Goal: Task Accomplishment & Management: Use online tool/utility

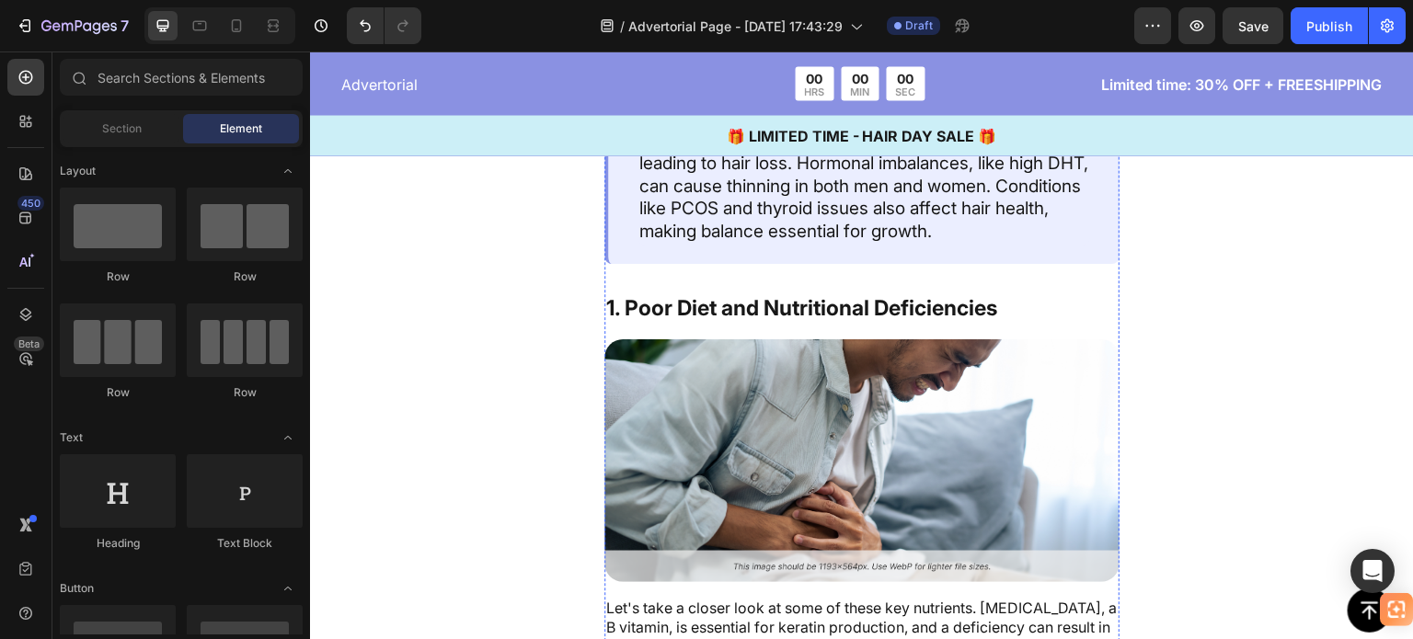
scroll to position [1748, 0]
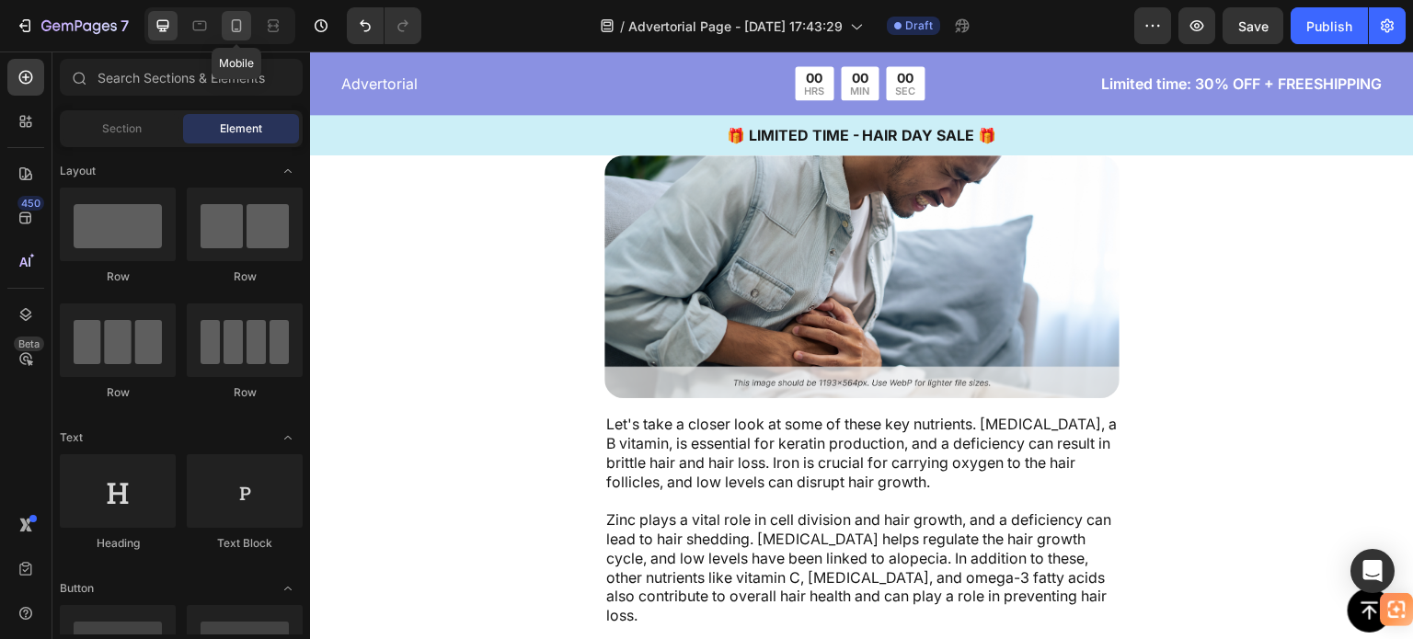
click at [240, 32] on icon at bounding box center [236, 26] width 18 height 18
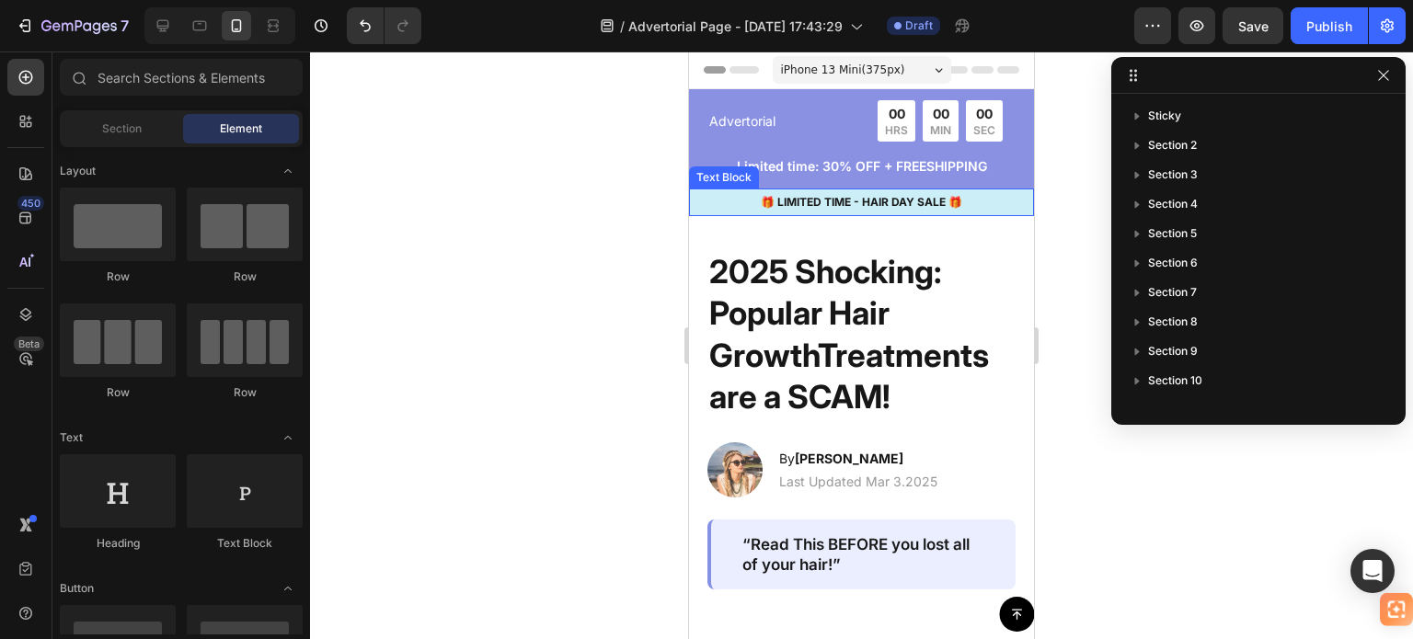
click at [857, 282] on h2 "2025 Shocking: Popular Hair GrowthTreatments are a SCAM!" at bounding box center [862, 334] width 308 height 171
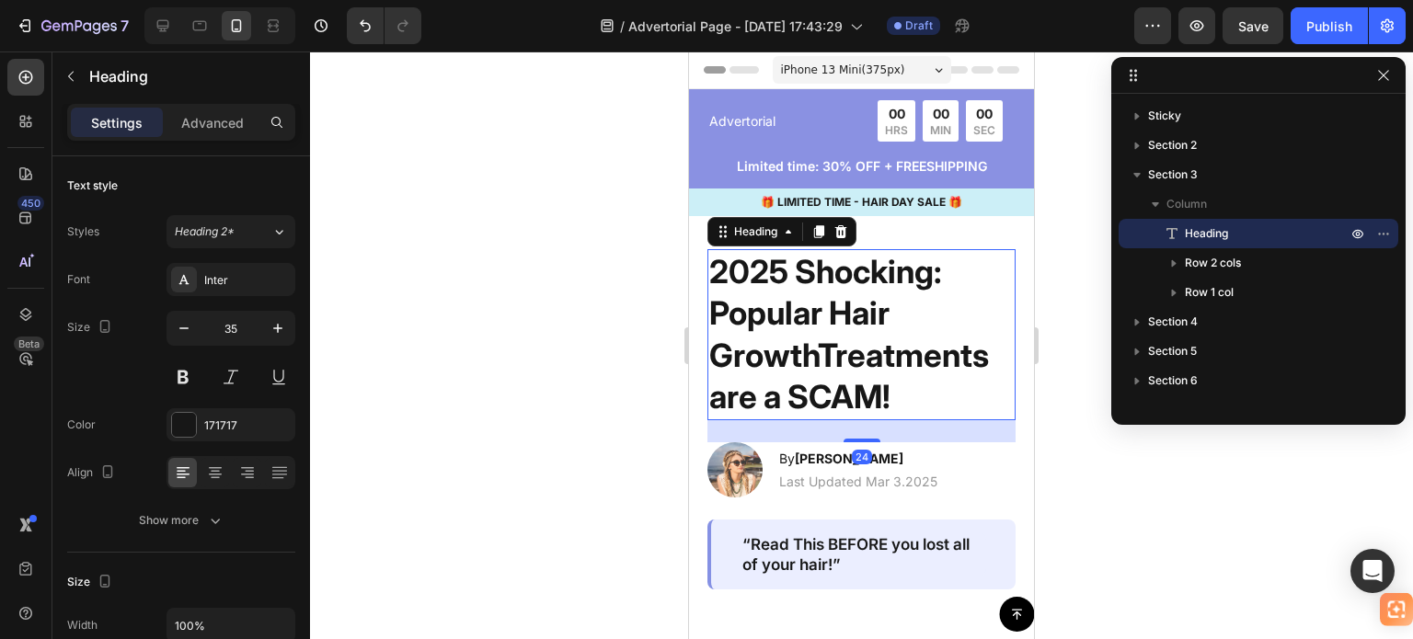
click at [834, 339] on h2 "2025 Shocking: Popular Hair GrowthTreatments are a SCAM!" at bounding box center [862, 334] width 308 height 171
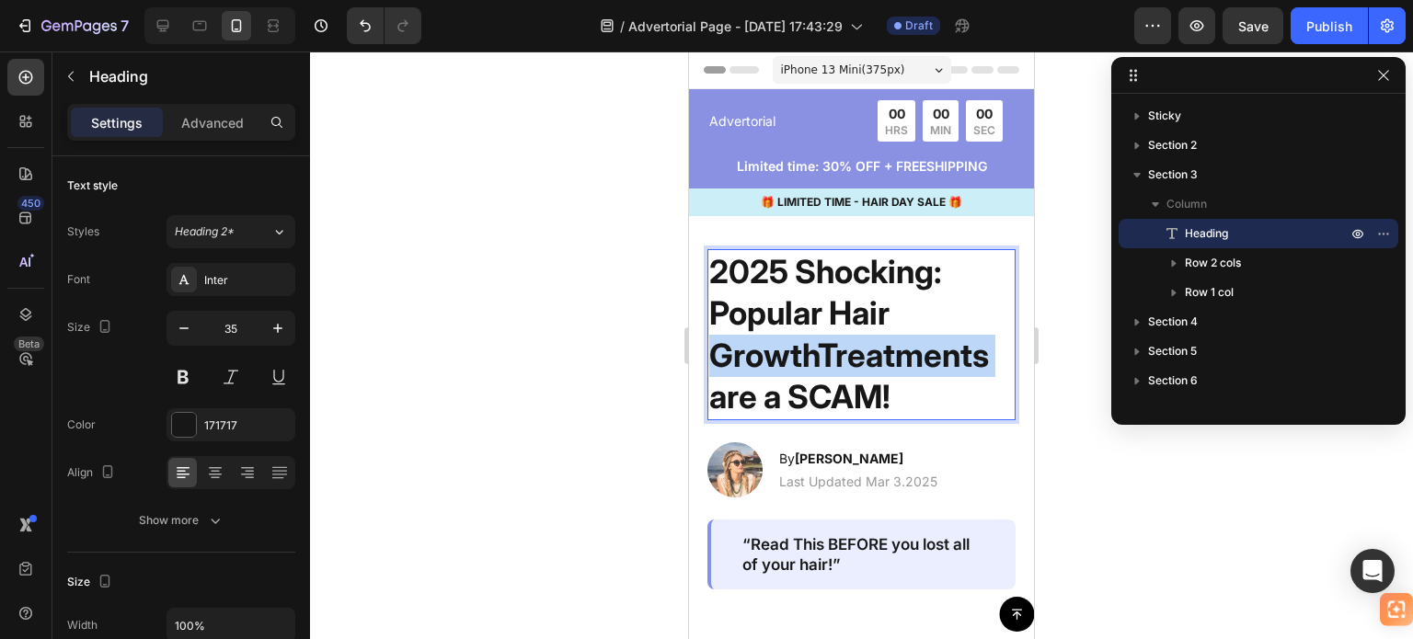
click at [834, 339] on p "2025 Shocking: Popular Hair GrowthTreatments are a SCAM!" at bounding box center [861, 334] width 305 height 167
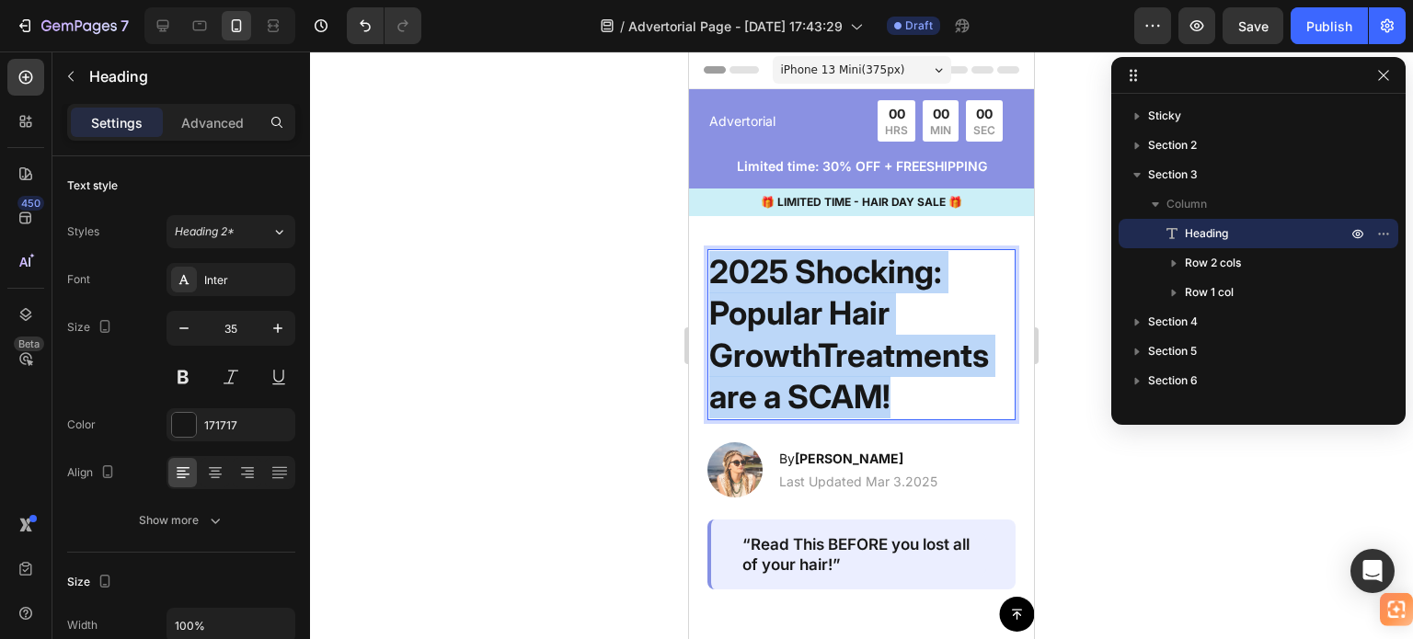
click at [834, 339] on p "2025 Shocking: Popular Hair GrowthTreatments are a SCAM!" at bounding box center [861, 334] width 305 height 167
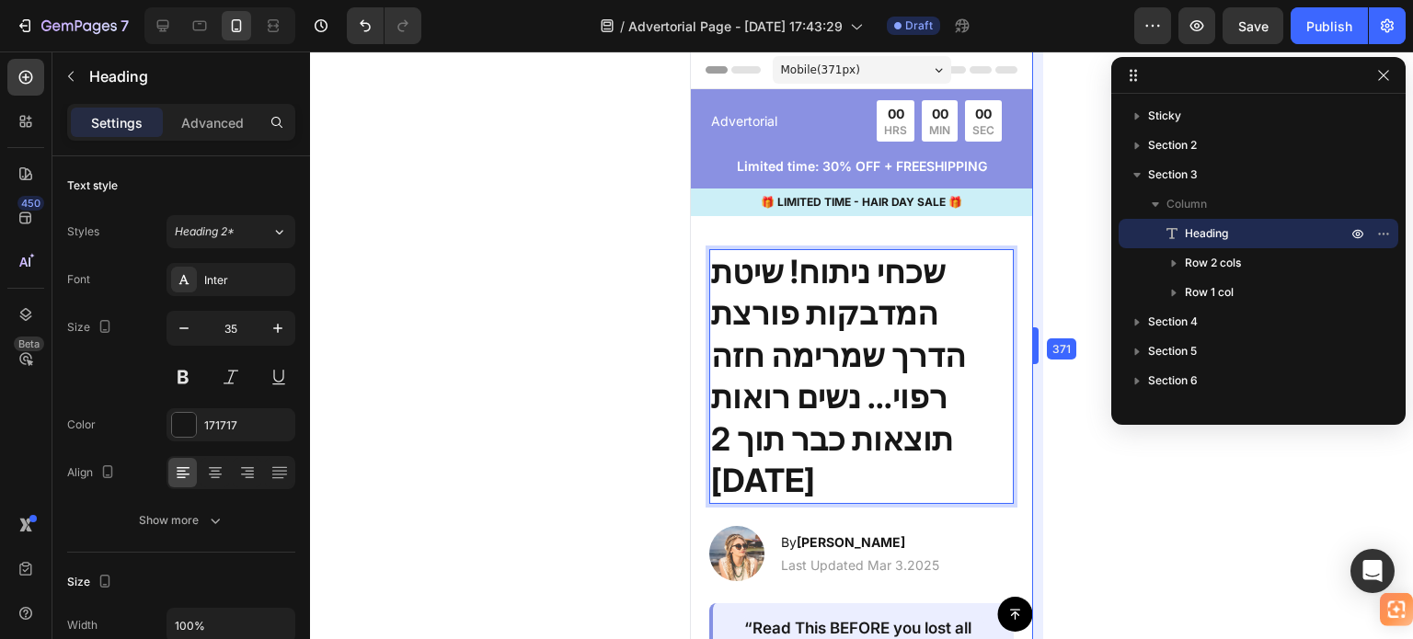
drag, startPoint x: 1034, startPoint y: 377, endPoint x: 332, endPoint y: 326, distance: 703.9
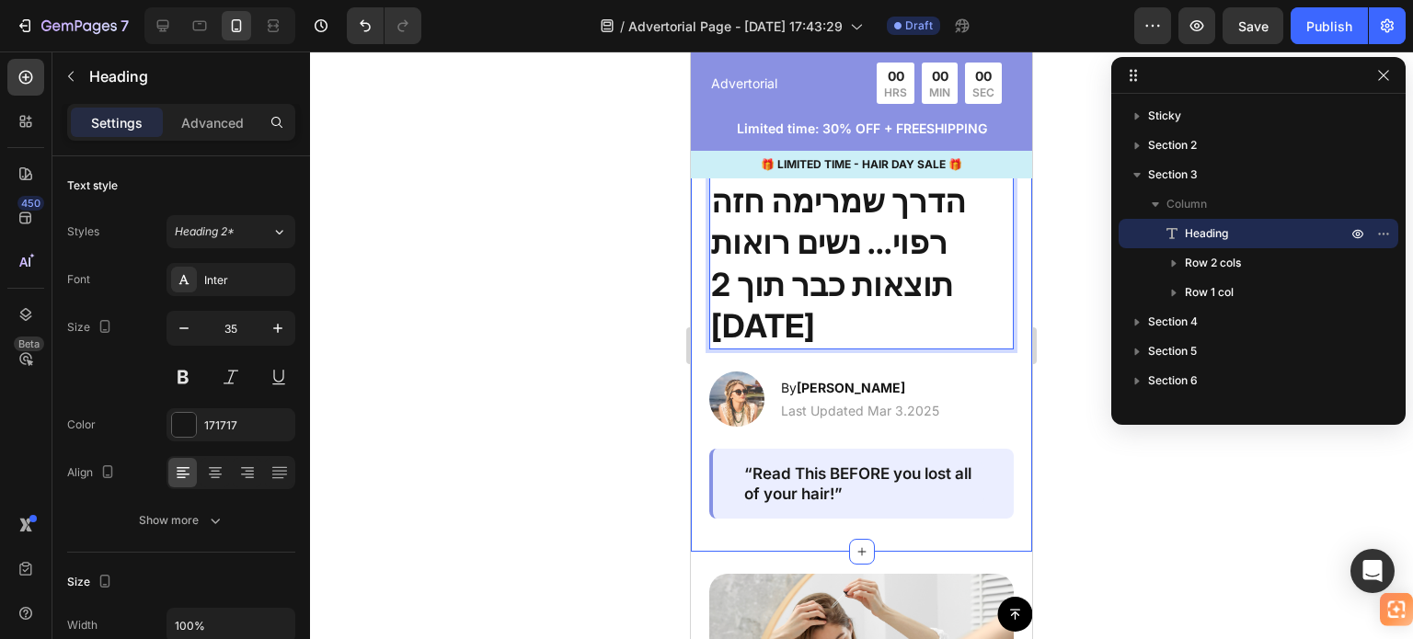
scroll to position [184, 0]
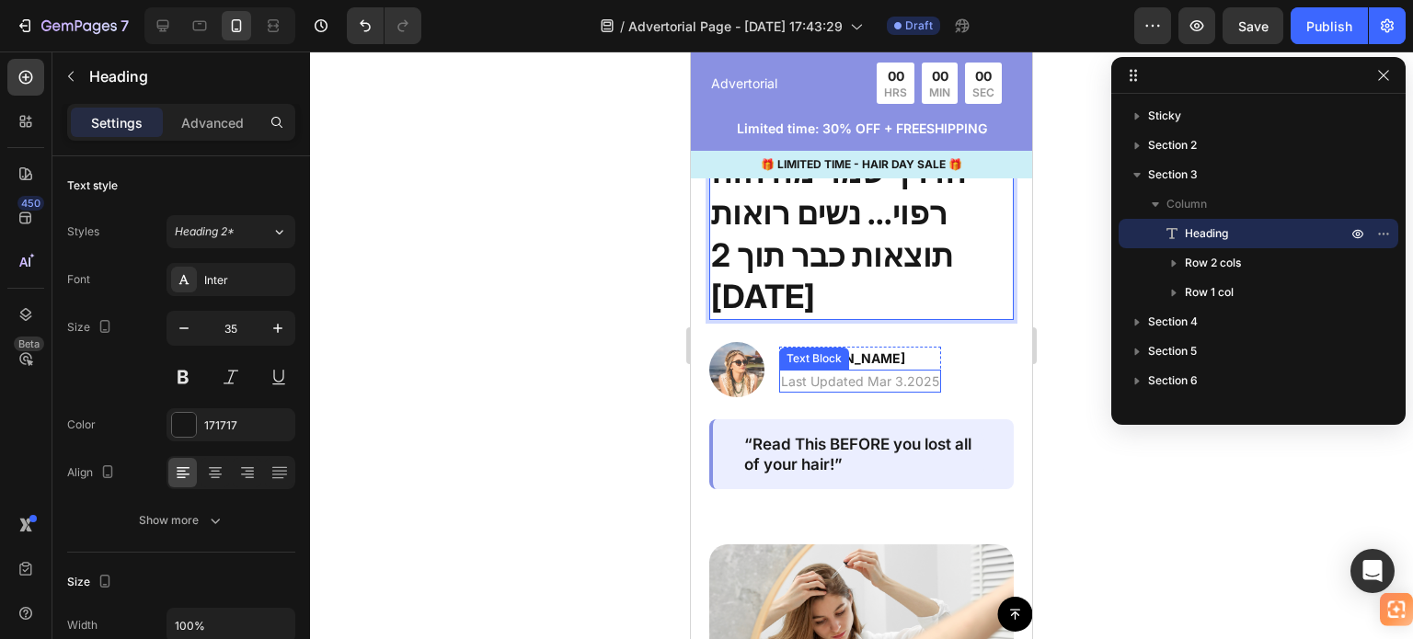
click at [858, 372] on p "Last Updated Mar 3.2025" at bounding box center [860, 381] width 158 height 19
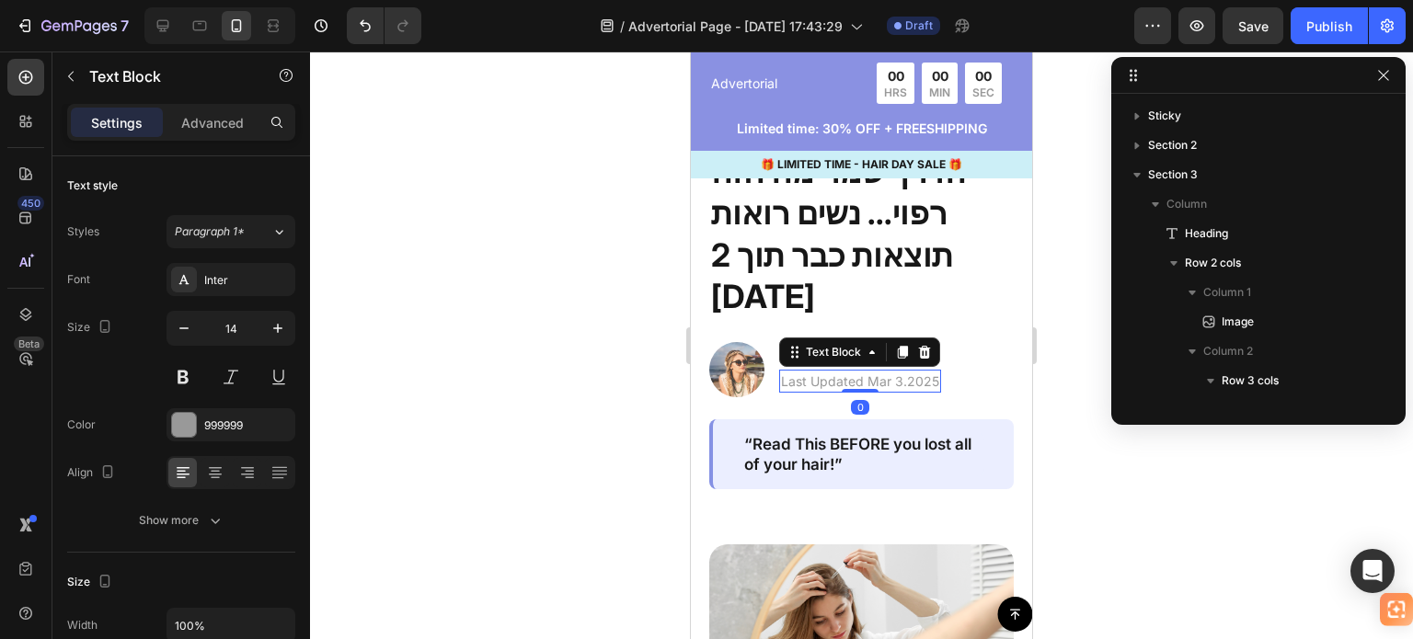
scroll to position [318, 0]
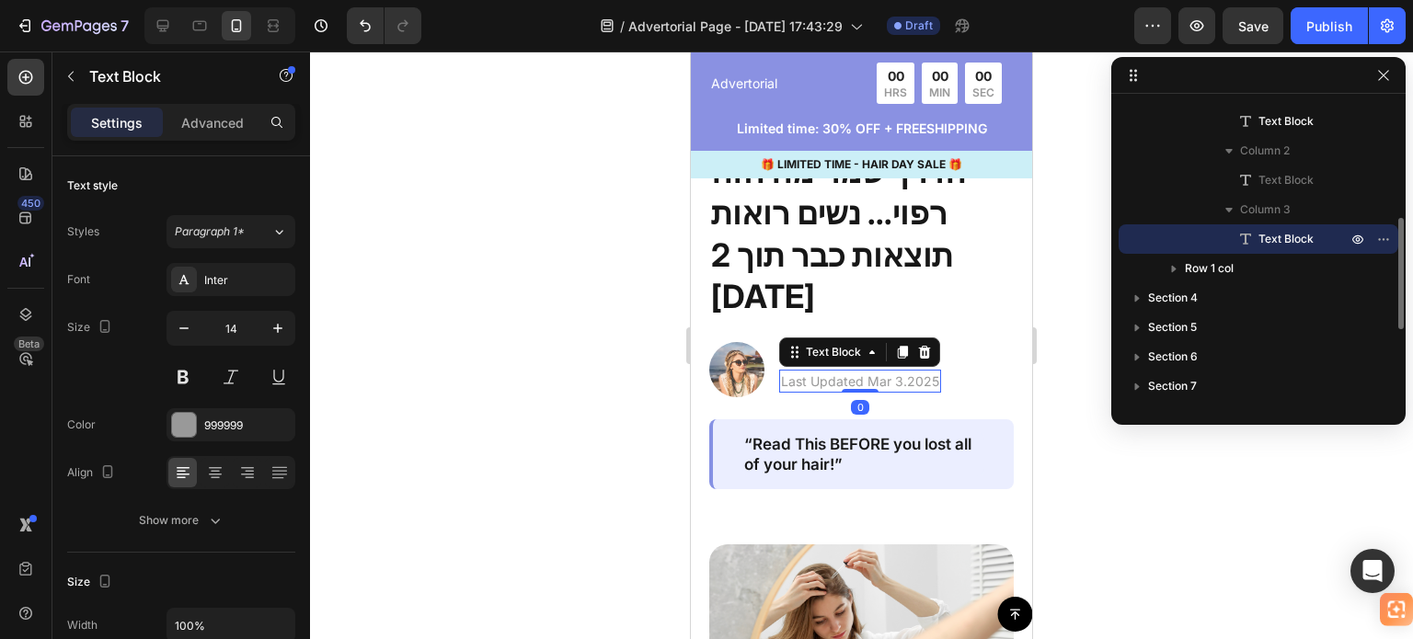
click at [802, 372] on p "Last Updated Mar 3.2025" at bounding box center [860, 381] width 158 height 19
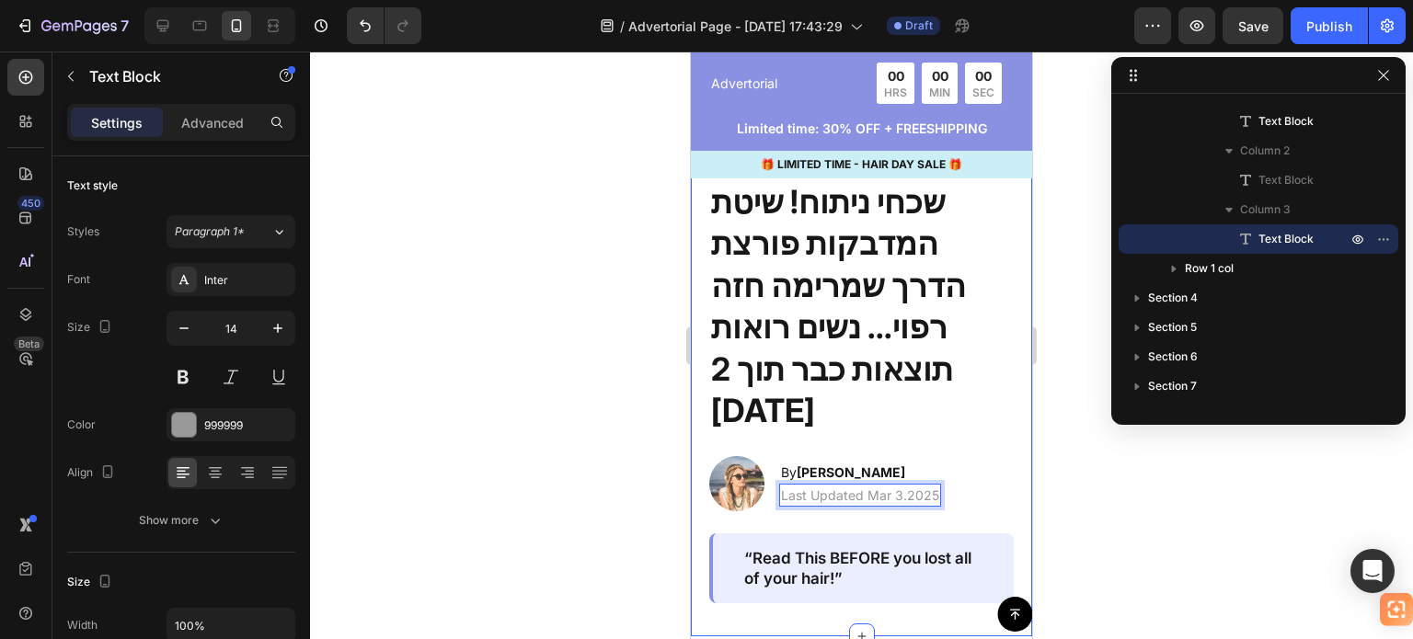
scroll to position [0, 0]
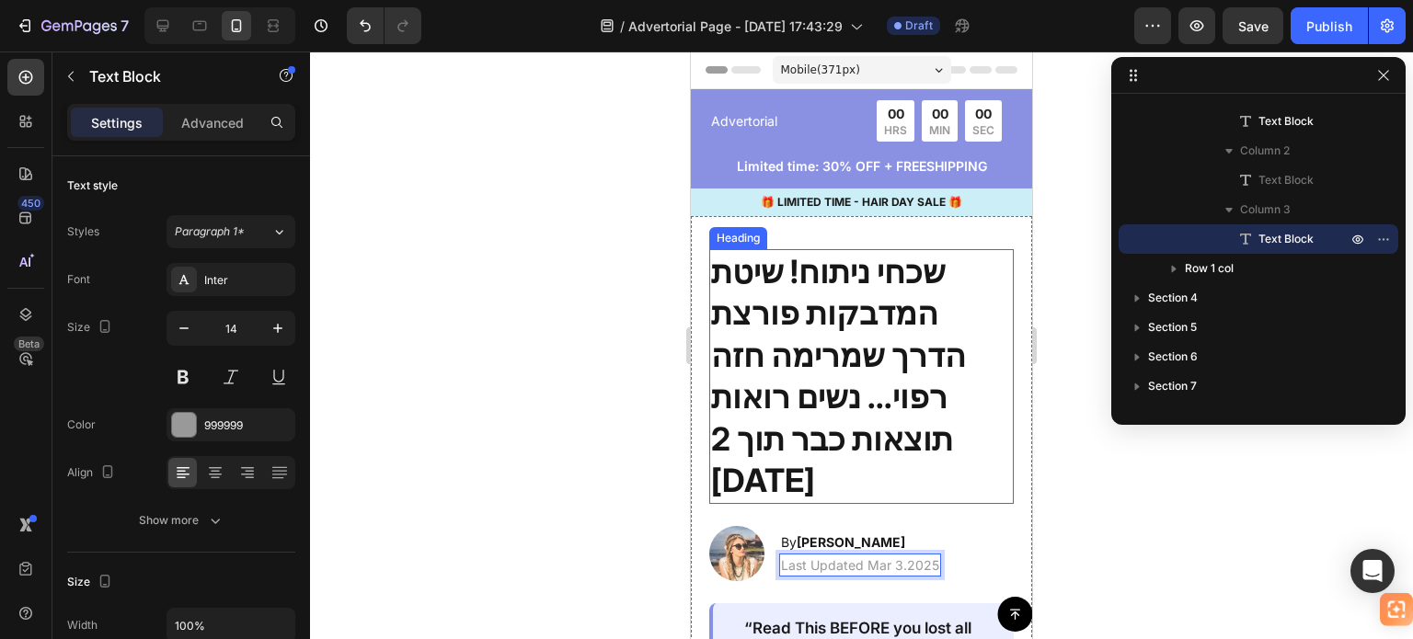
click at [880, 314] on p "שכחי ניתוח! שיטת המדבקות פורצת הדרך שמרימה חזה רפוי... נשים רואות תוצאות כבר תו…" at bounding box center [861, 376] width 301 height 251
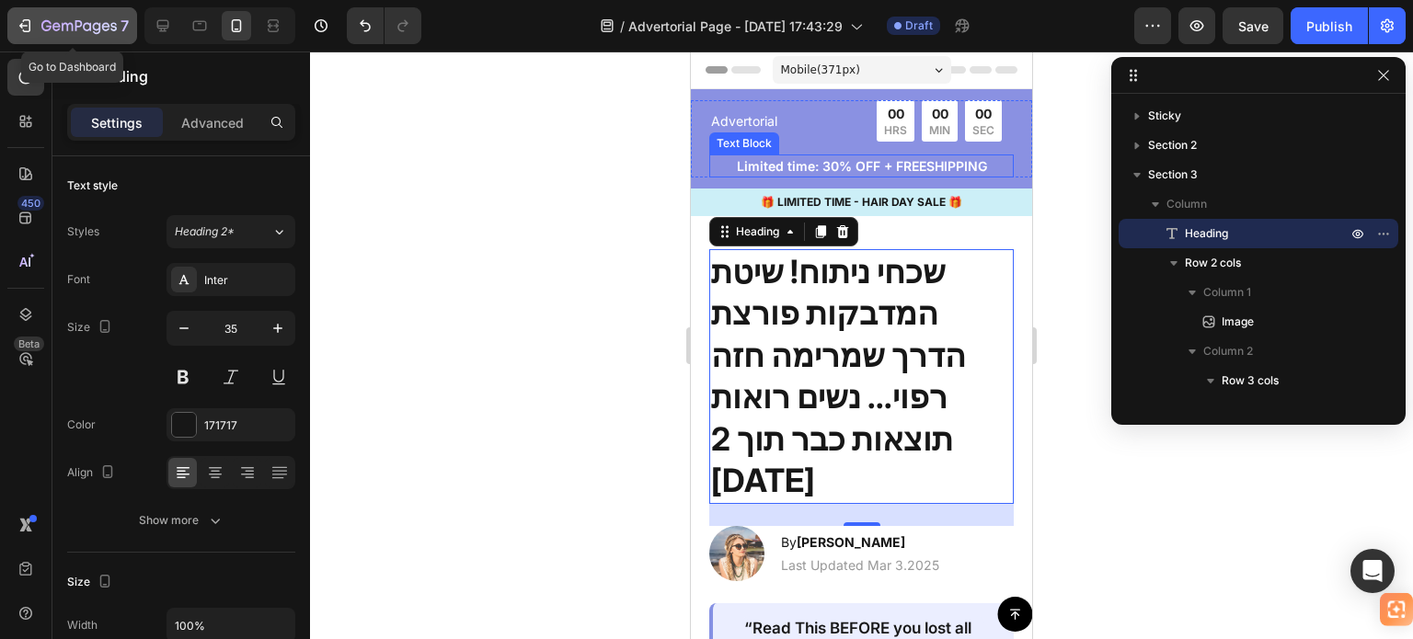
click at [13, 19] on button "7" at bounding box center [72, 25] width 130 height 37
